Goal: Find specific page/section: Find specific page/section

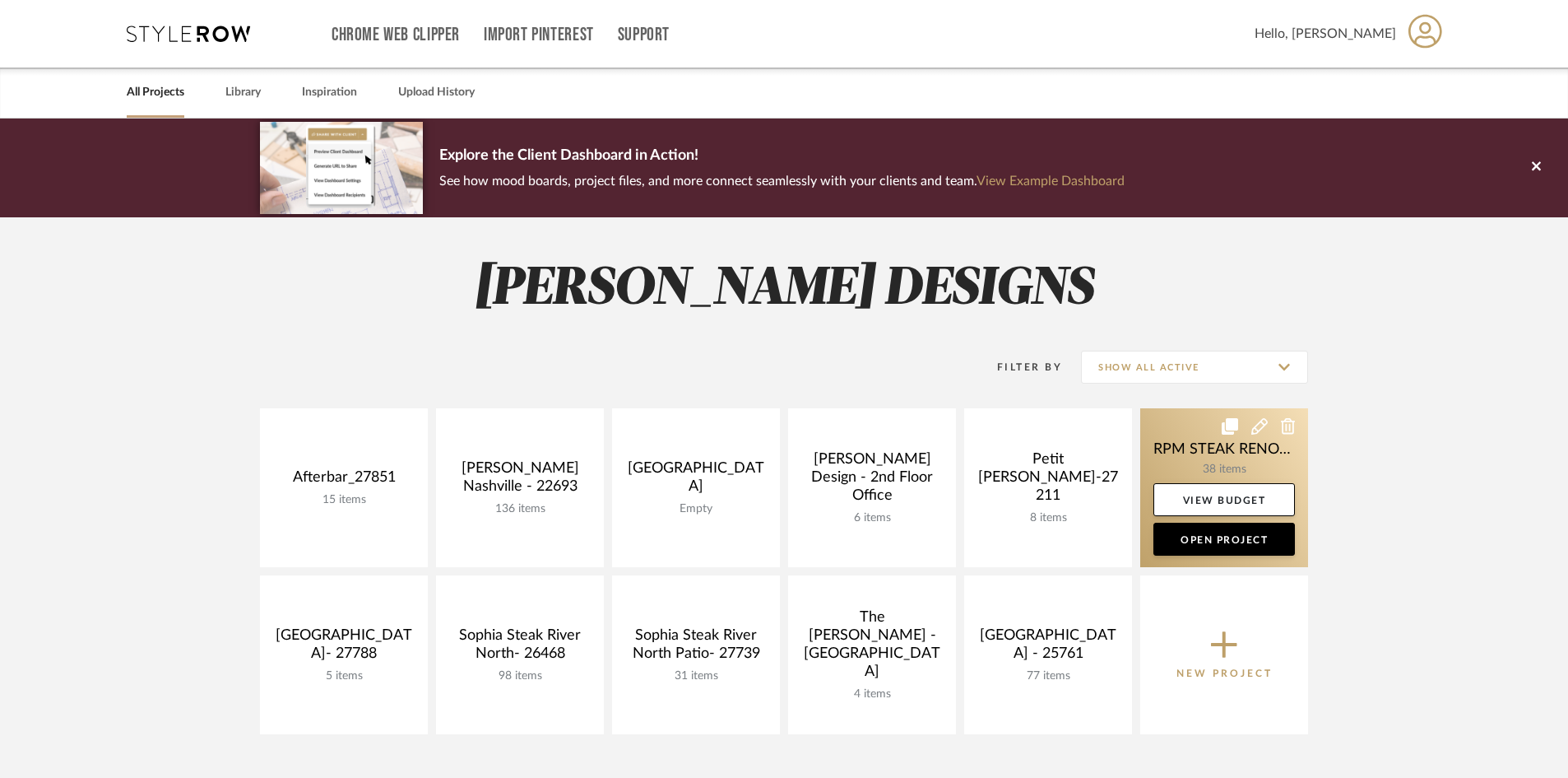
click at [1281, 470] on link at bounding box center [1224, 488] width 168 height 159
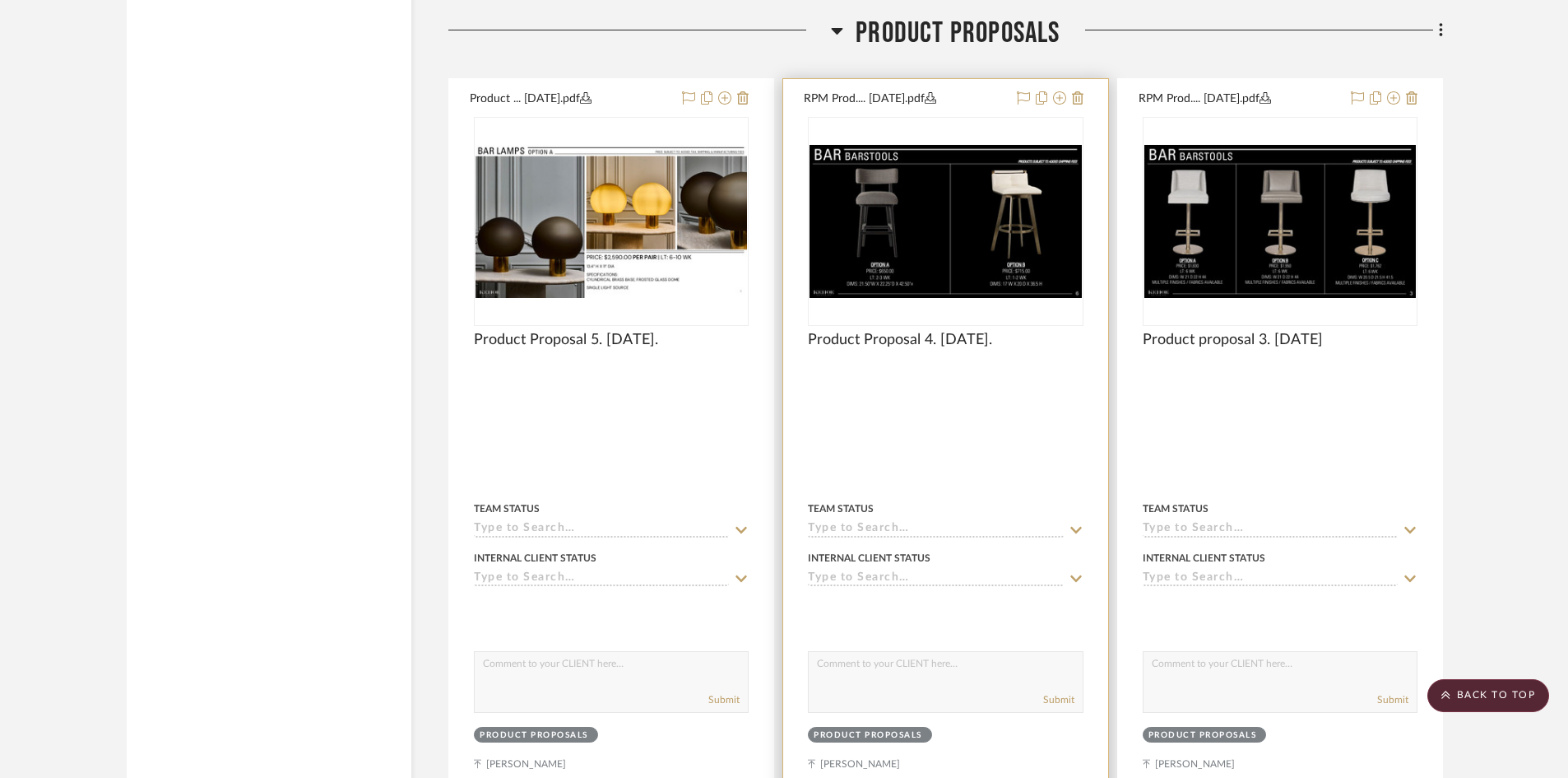
scroll to position [3129, 0]
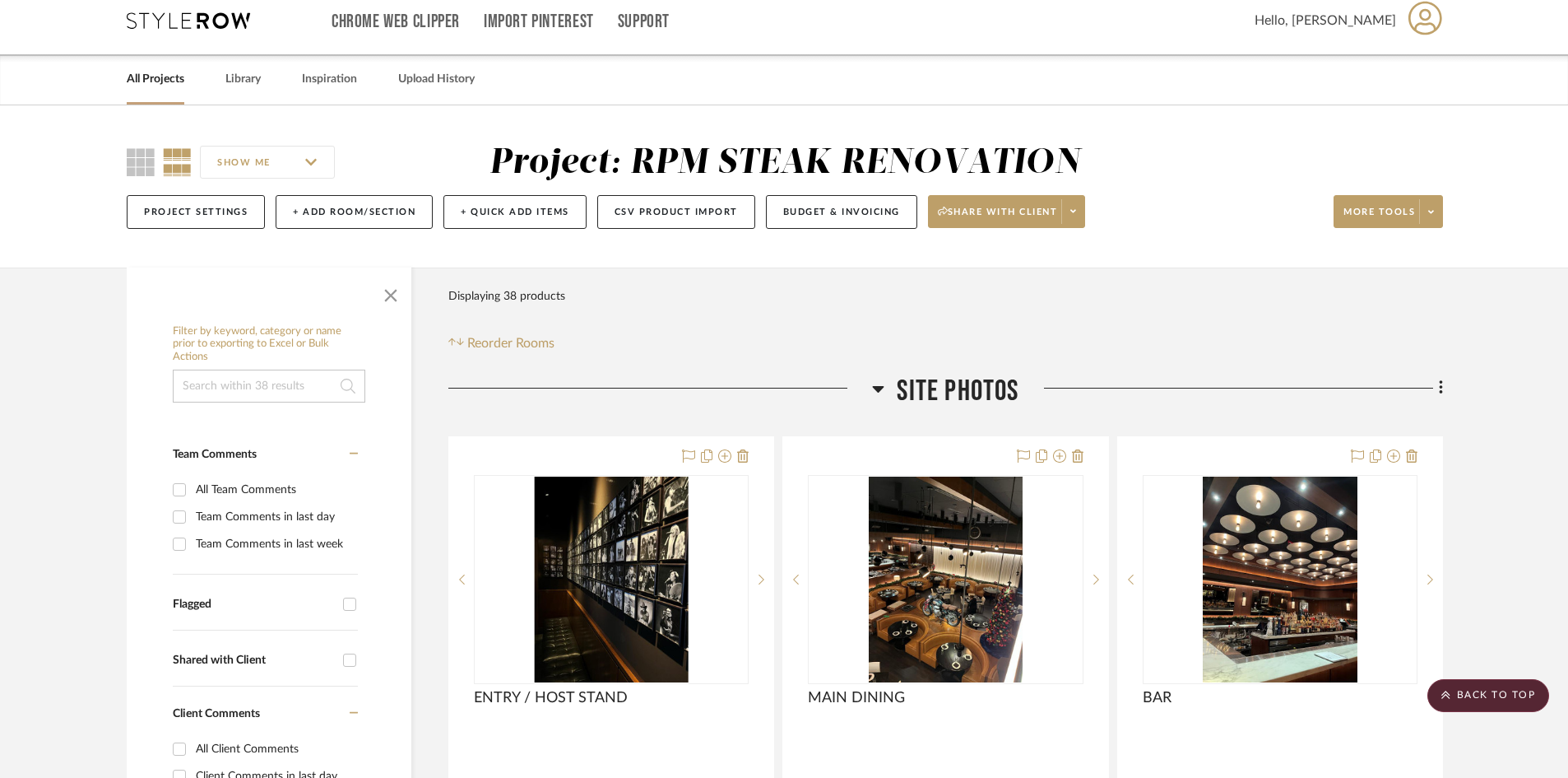
scroll to position [0, 0]
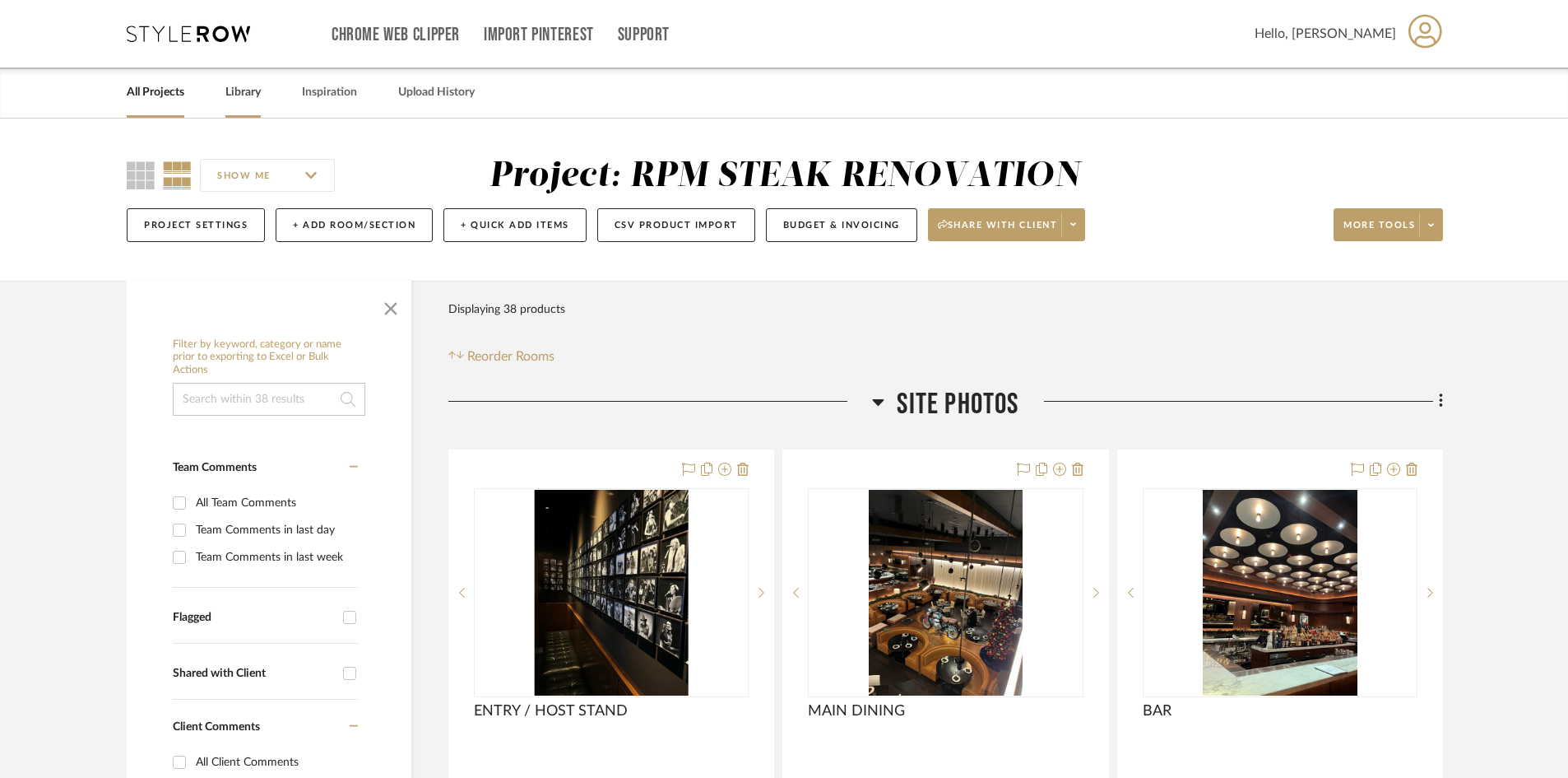
click at [252, 96] on link "Library" at bounding box center [243, 92] width 35 height 22
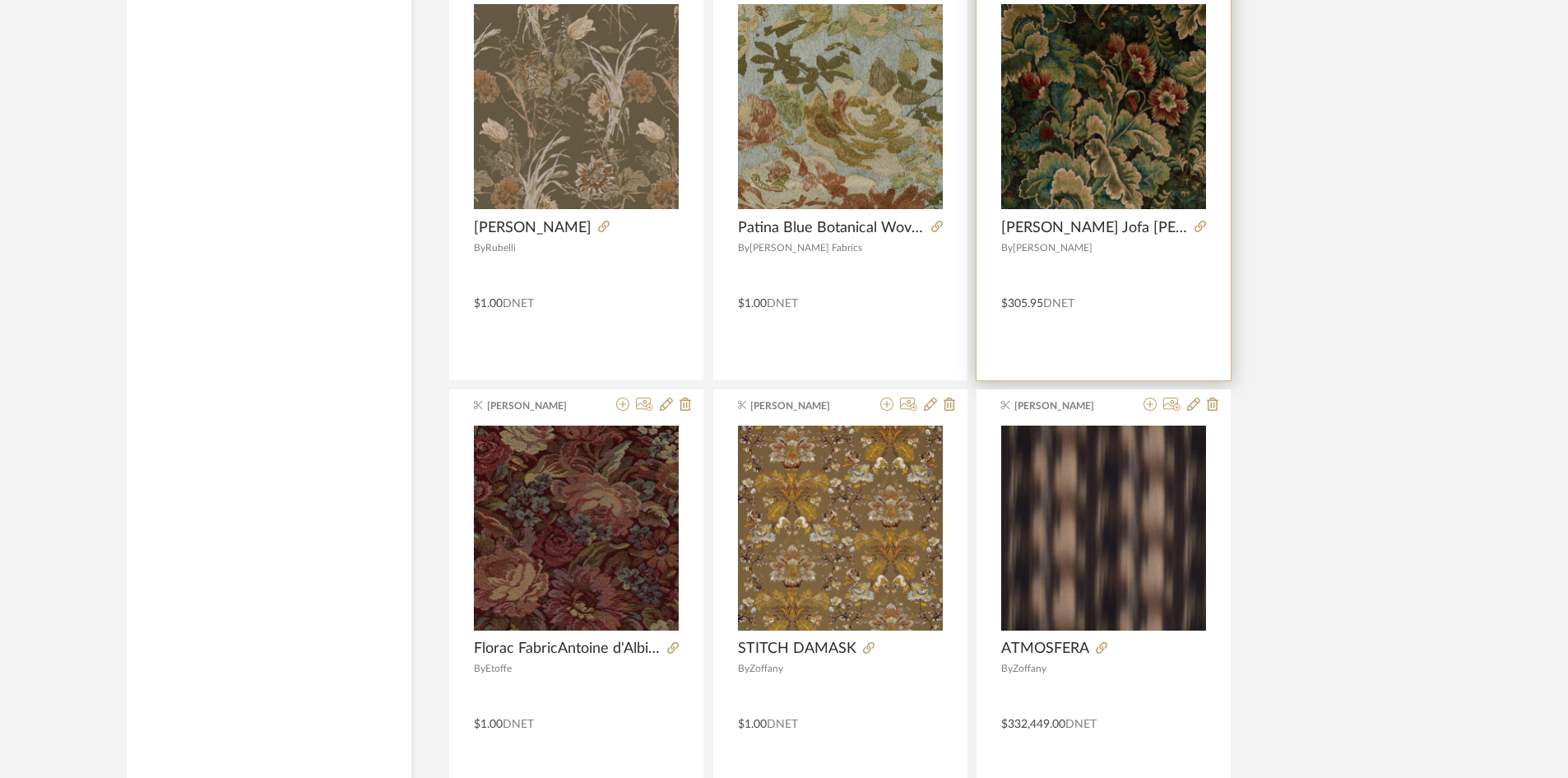
scroll to position [3913, 0]
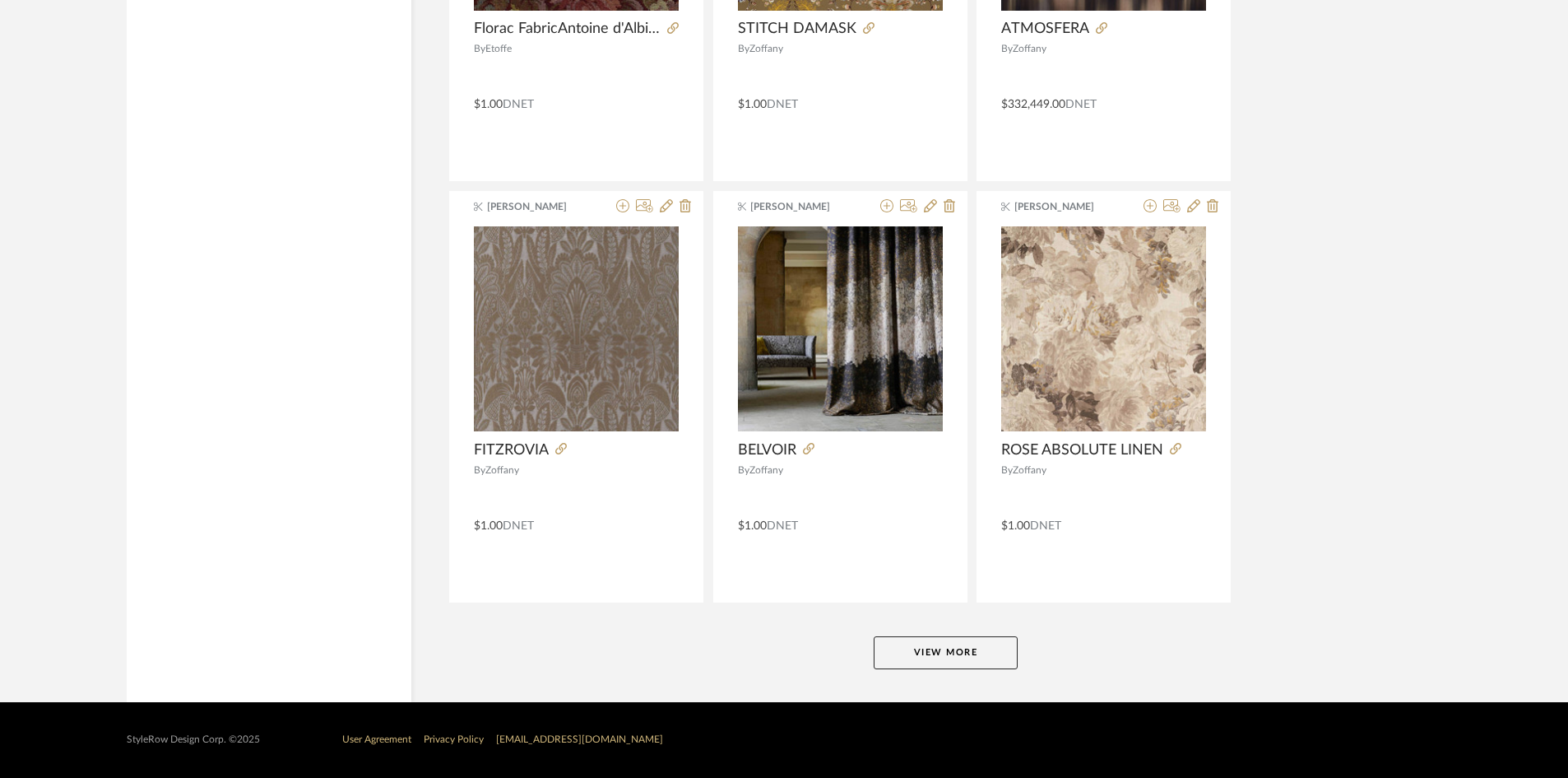
click at [912, 654] on button "View More" at bounding box center [945, 653] width 144 height 33
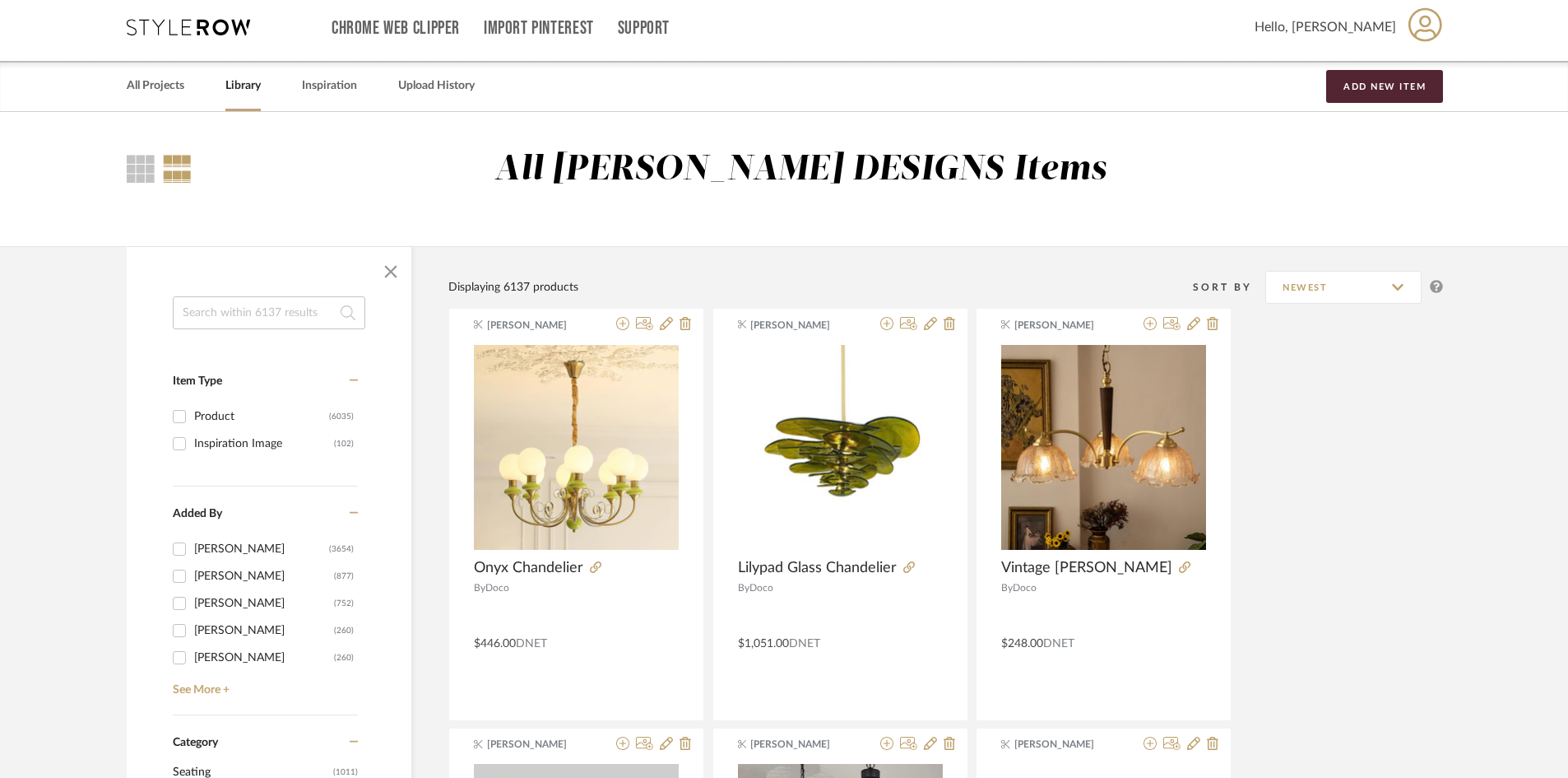
scroll to position [0, 0]
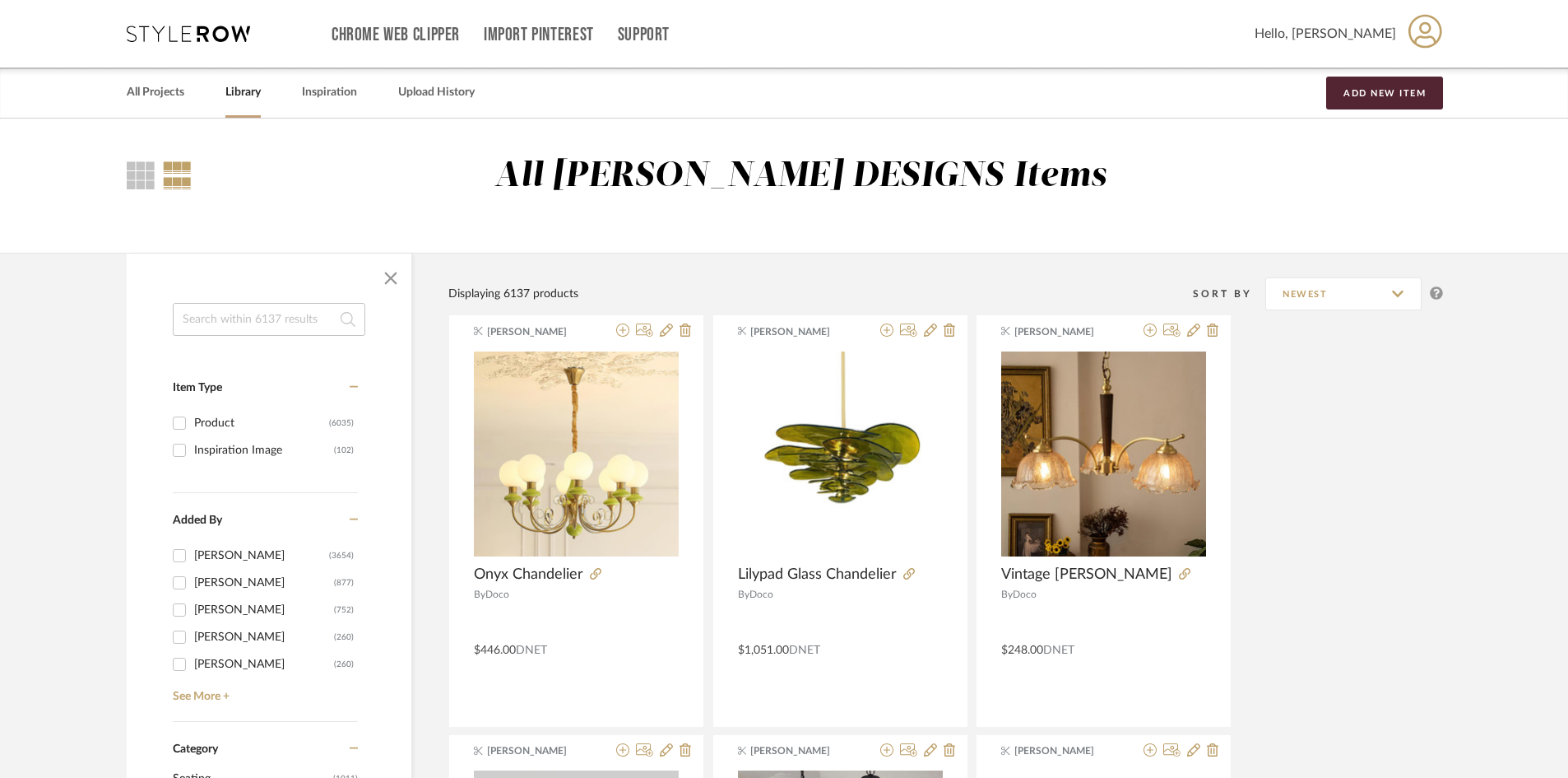
click at [243, 94] on link "Library" at bounding box center [243, 92] width 35 height 22
